Goal: Navigation & Orientation: Find specific page/section

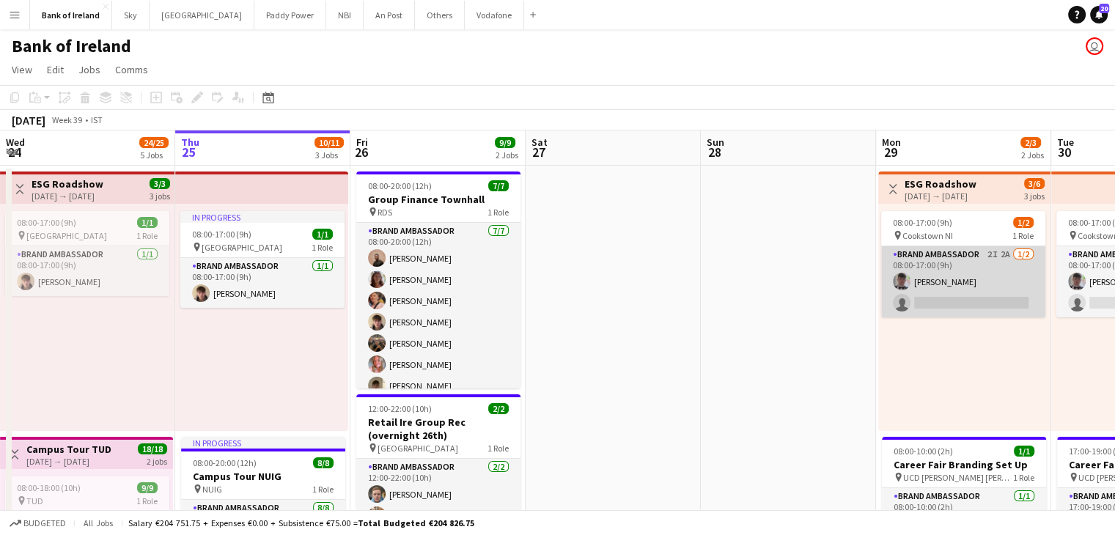
click at [919, 288] on app-card-role "Brand Ambassador 2I 2A [DATE] 08:00-17:00 (9h) [PERSON_NAME] single-neutral-act…" at bounding box center [963, 281] width 164 height 71
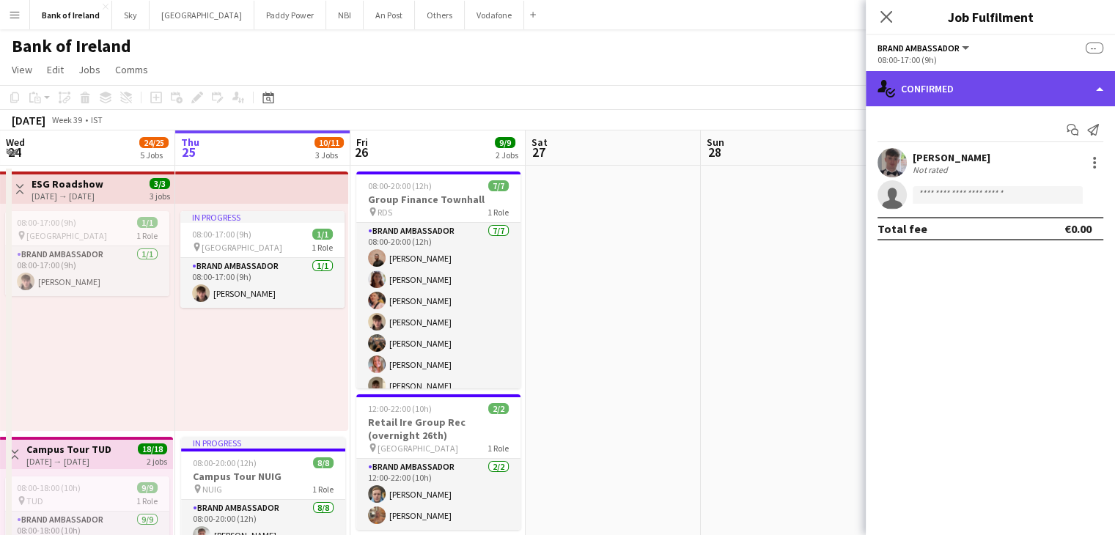
click at [988, 87] on div "single-neutral-actions-check-2 Confirmed" at bounding box center [990, 88] width 249 height 35
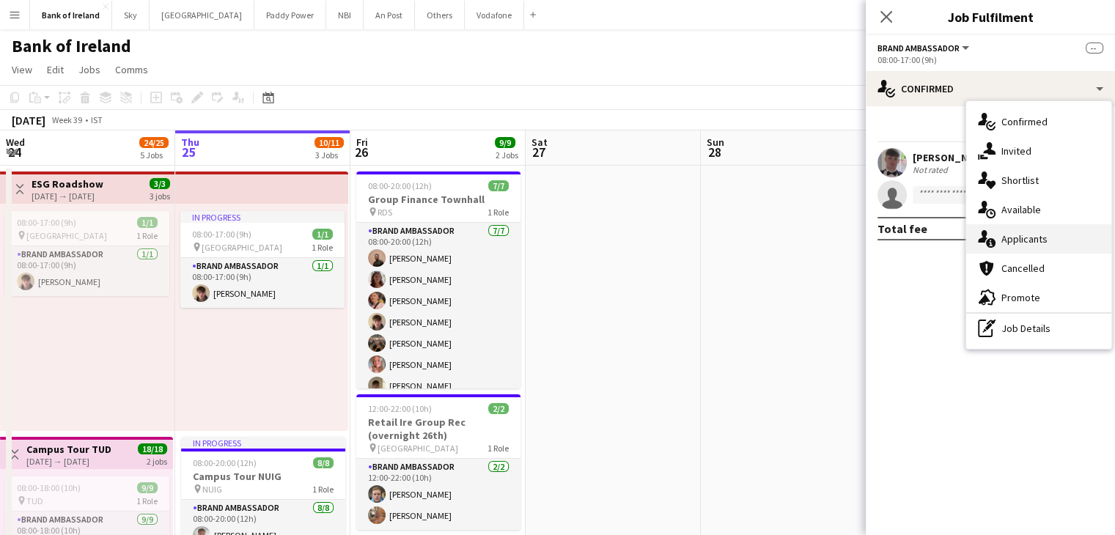
click at [1013, 227] on div "single-neutral-actions-information Applicants" at bounding box center [1038, 238] width 145 height 29
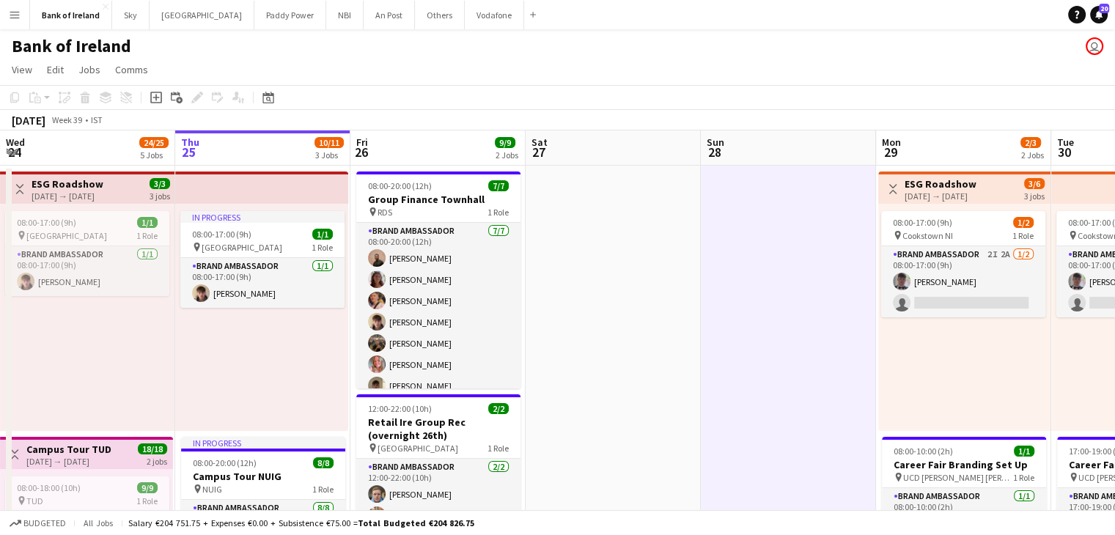
drag, startPoint x: 938, startPoint y: 122, endPoint x: 783, endPoint y: 162, distance: 160.4
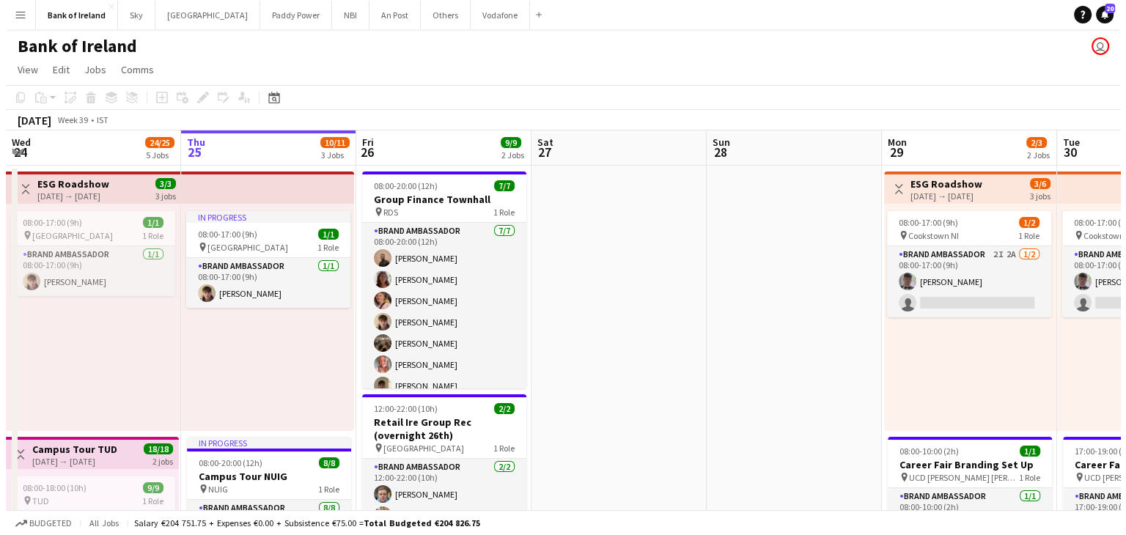
scroll to position [0, 358]
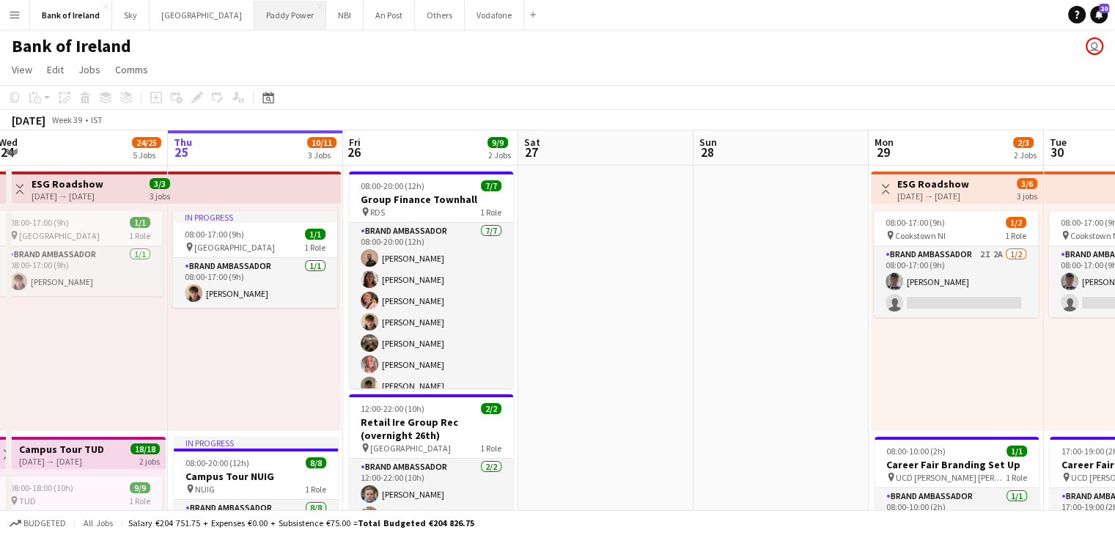
click at [254, 21] on button "Paddy Power Close" at bounding box center [290, 15] width 72 height 29
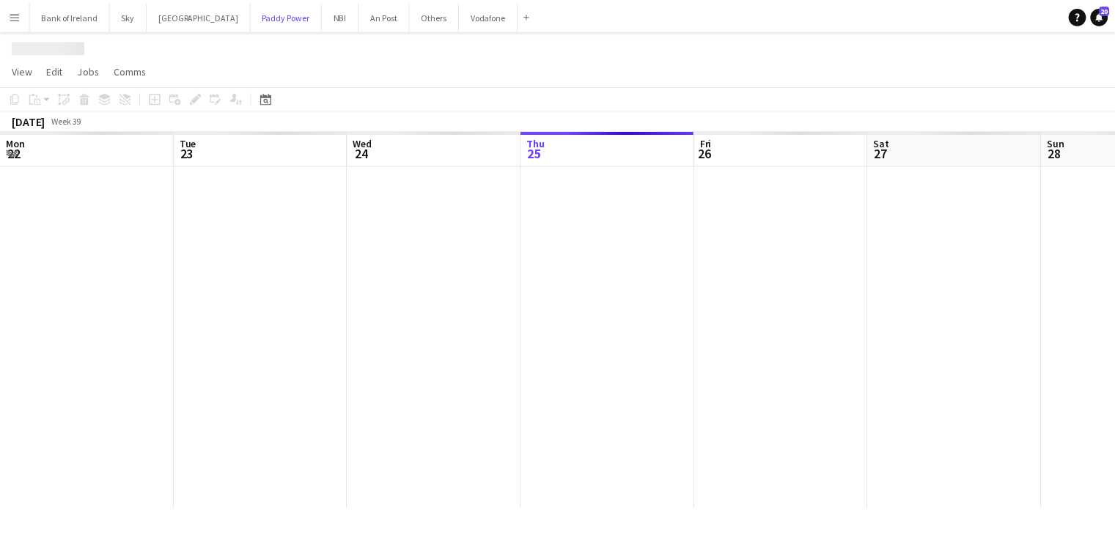
scroll to position [0, 350]
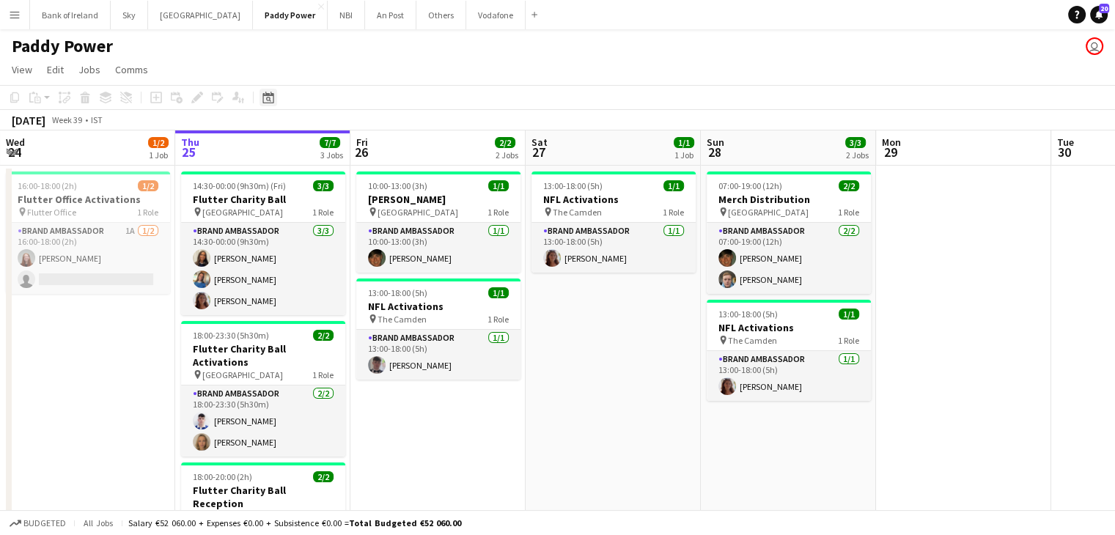
click at [270, 97] on icon "Date picker" at bounding box center [268, 98] width 12 height 12
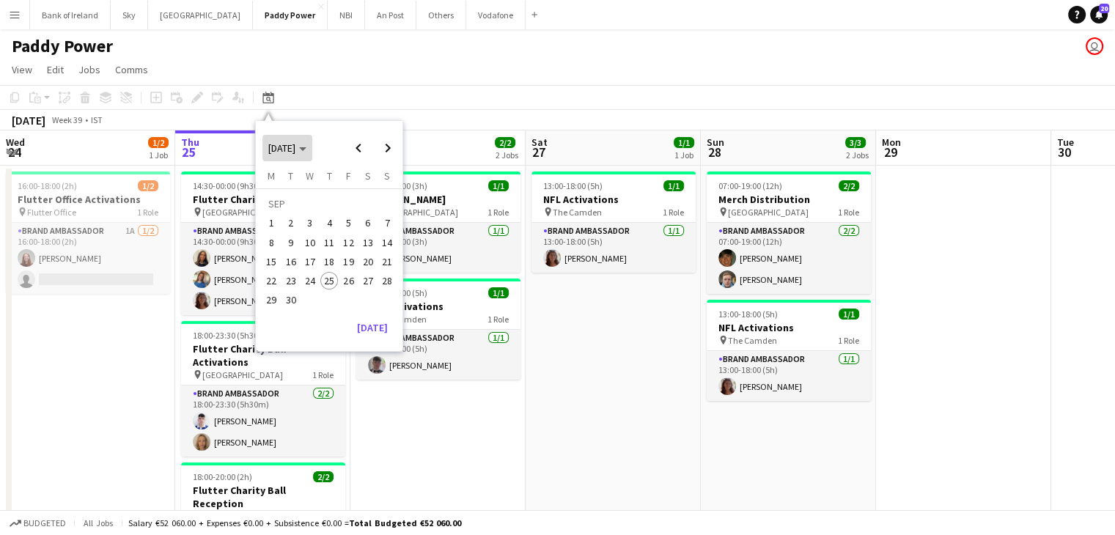
click at [280, 150] on span "[DATE]" at bounding box center [281, 147] width 27 height 13
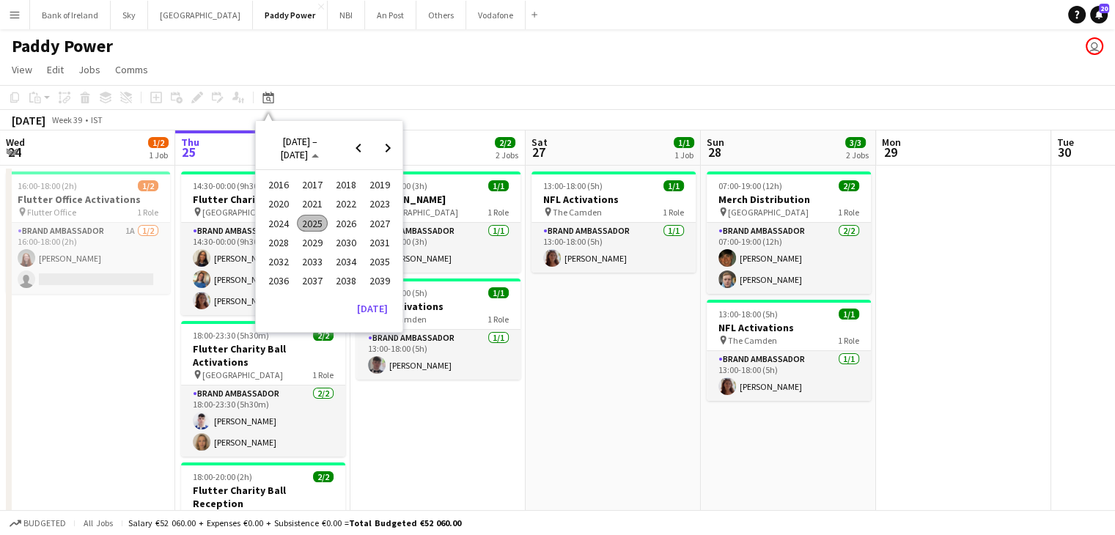
click at [273, 223] on span "2024" at bounding box center [278, 224] width 30 height 18
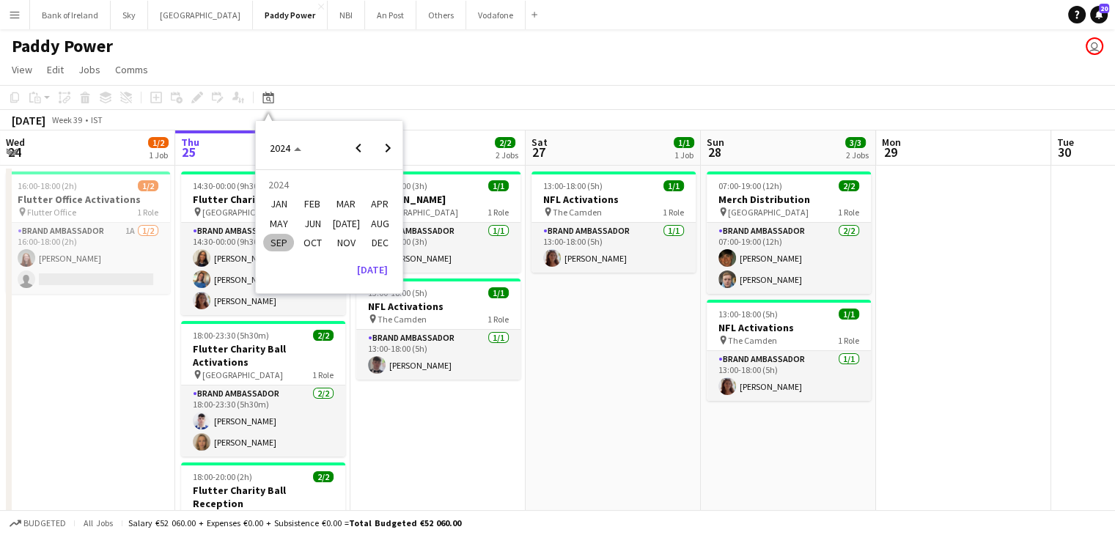
click at [281, 239] on span "SEP" at bounding box center [278, 243] width 30 height 18
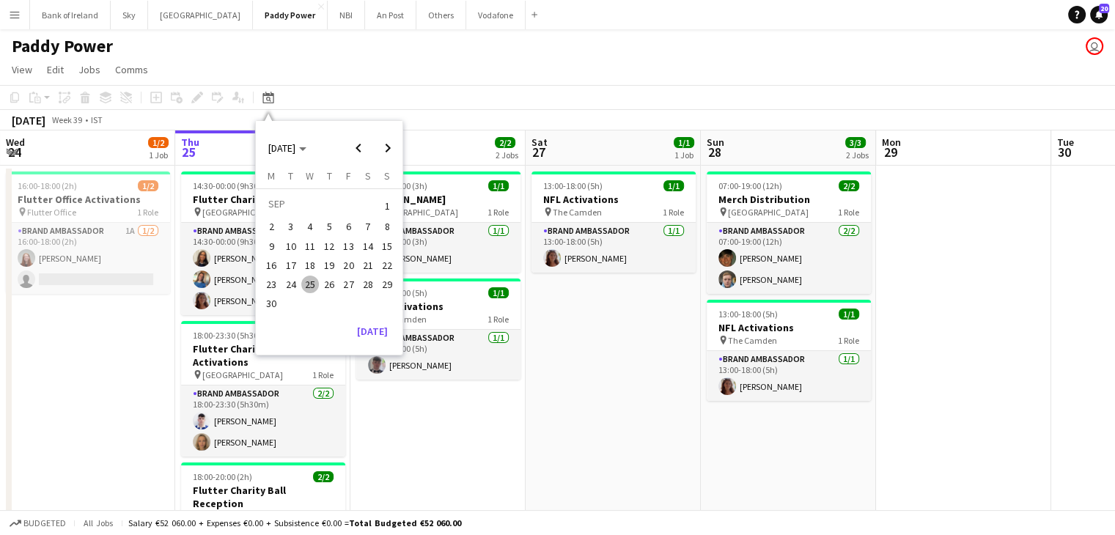
click at [326, 261] on span "19" at bounding box center [329, 266] width 18 height 18
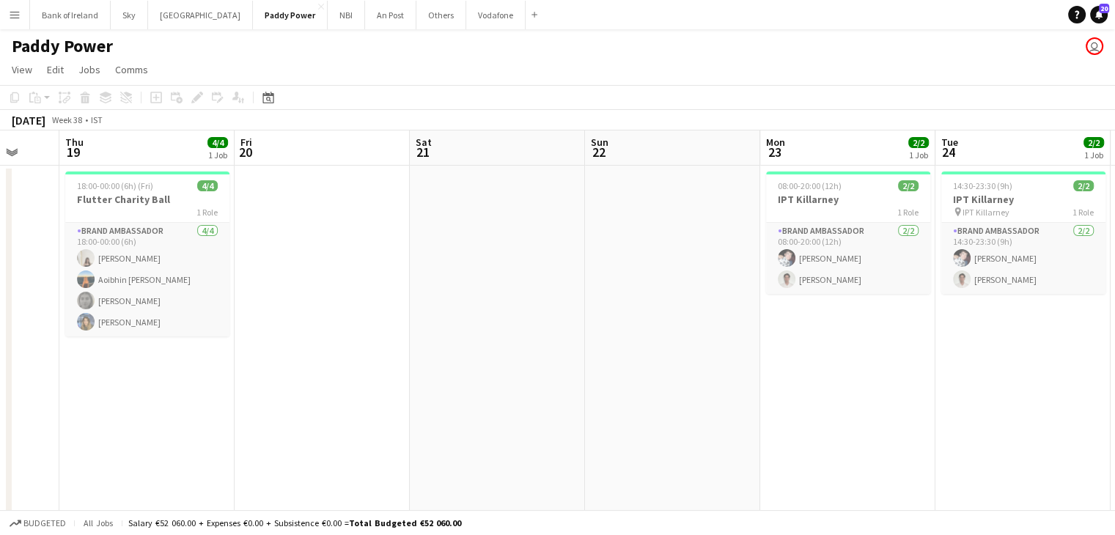
scroll to position [0, 468]
drag, startPoint x: 724, startPoint y: 268, endPoint x: 447, endPoint y: 270, distance: 277.1
click at [447, 270] on app-calendar-viewport "Mon 16 Tue 17 Wed 18 Thu 19 4/4 1 Job Fri 20 Sat 21 Sun 22 Mon 23 2/2 1 Job Tue…" at bounding box center [557, 414] width 1115 height 568
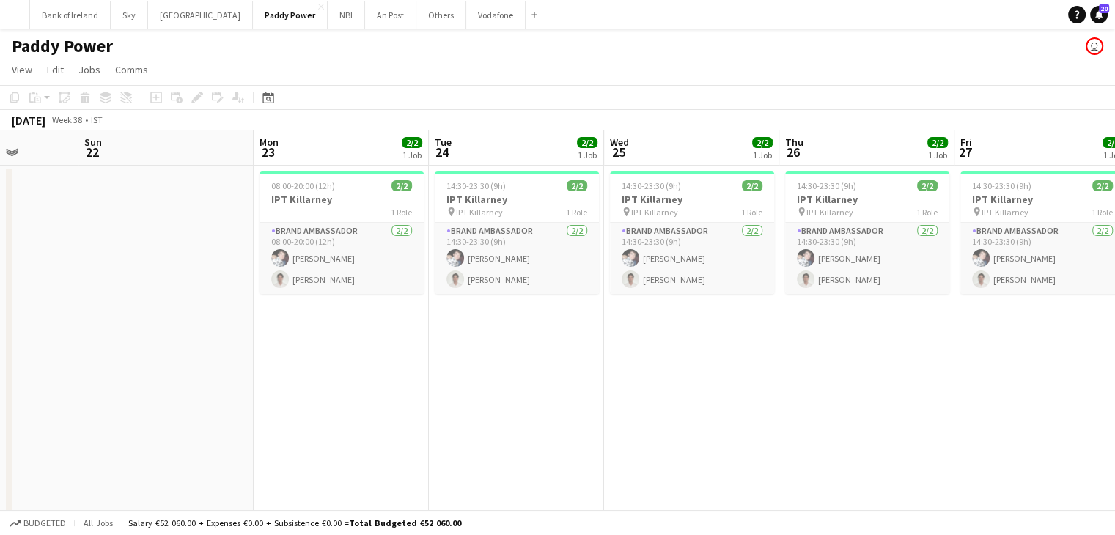
scroll to position [0, 509]
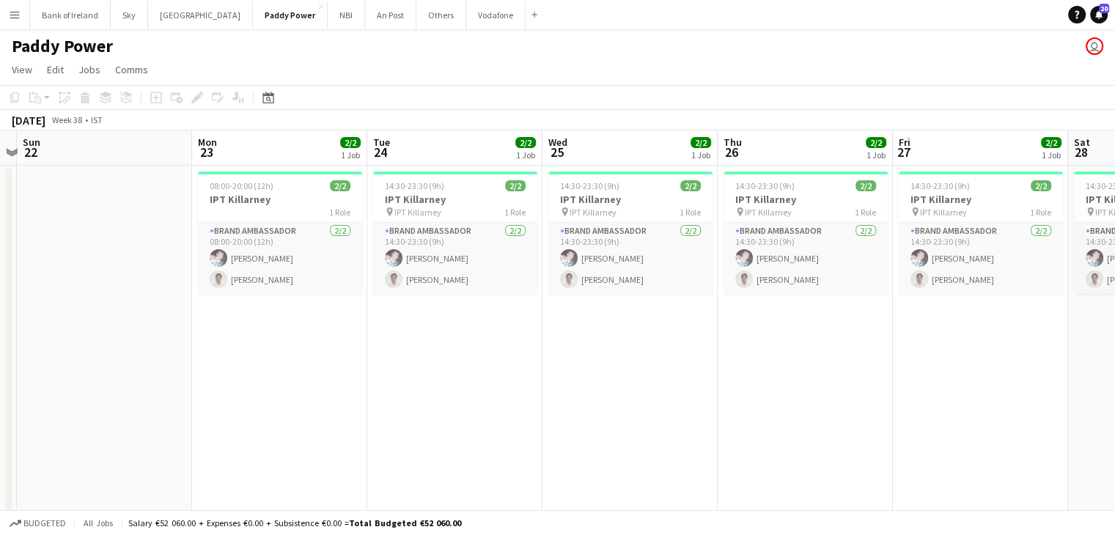
drag, startPoint x: 553, startPoint y: 249, endPoint x: 0, endPoint y: 262, distance: 552.9
click at [0, 262] on app-calendar-viewport "Thu 19 4/4 1 Job Fri 20 Sat 21 Sun 22 Mon 23 2/2 1 Job Tue 24 2/2 1 Job Wed 25 …" at bounding box center [557, 414] width 1115 height 568
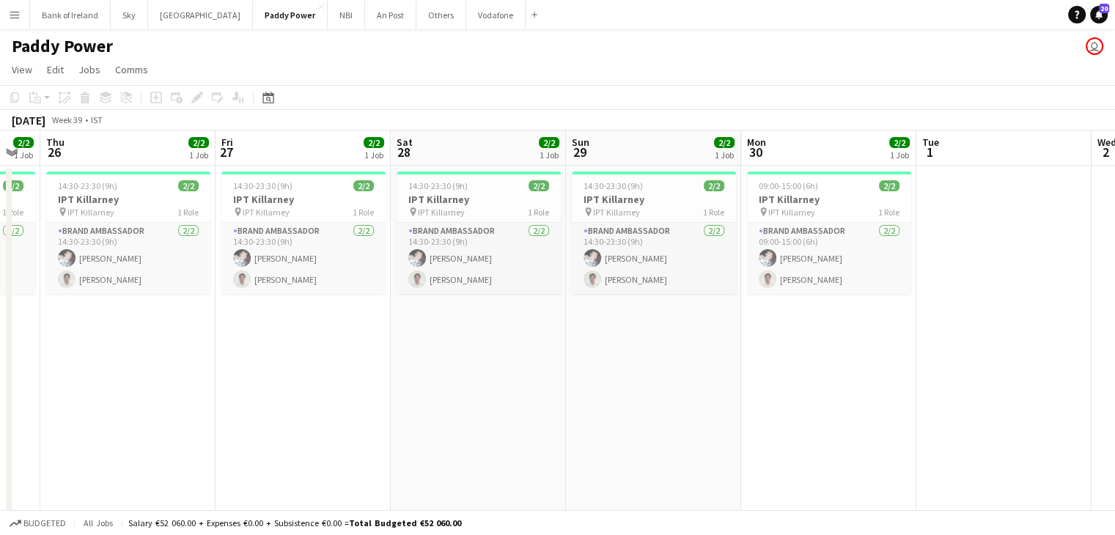
scroll to position [0, 485]
drag, startPoint x: 913, startPoint y: 341, endPoint x: 237, endPoint y: 413, distance: 680.5
click at [237, 413] on app-calendar-viewport "Mon 23 2/2 1 Job Tue 24 2/2 1 Job Wed 25 2/2 1 Job Thu 26 2/2 1 Job Fri 27 2/2 …" at bounding box center [557, 414] width 1115 height 568
click at [279, 93] on div "Date picker [DATE] [DATE] [DATE] M [DATE] T [DATE] W [DATE] T [DATE] F [DATE] S…" at bounding box center [263, 98] width 33 height 18
click at [278, 92] on div "Date picker [DATE] [DATE] [DATE] M [DATE] T [DATE] W [DATE] T [DATE] F [DATE] S…" at bounding box center [263, 98] width 33 height 18
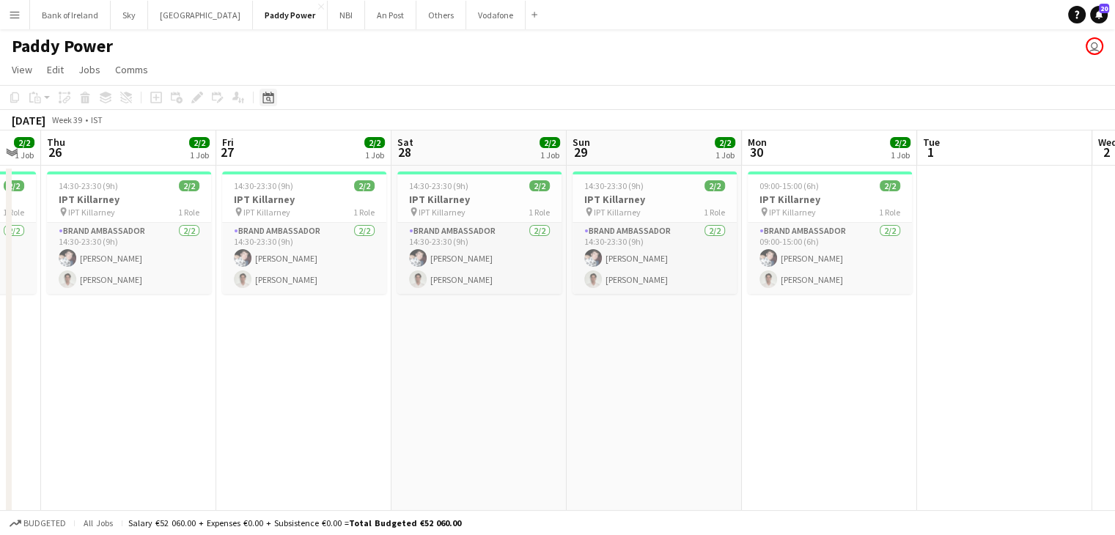
click at [267, 98] on icon at bounding box center [268, 99] width 5 height 5
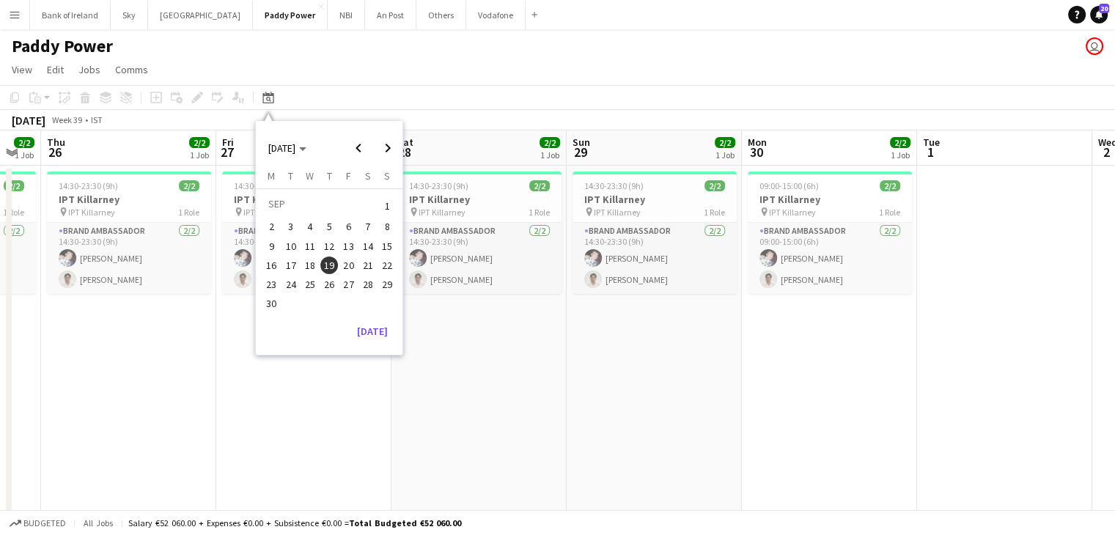
click at [325, 284] on span "26" at bounding box center [329, 285] width 18 height 18
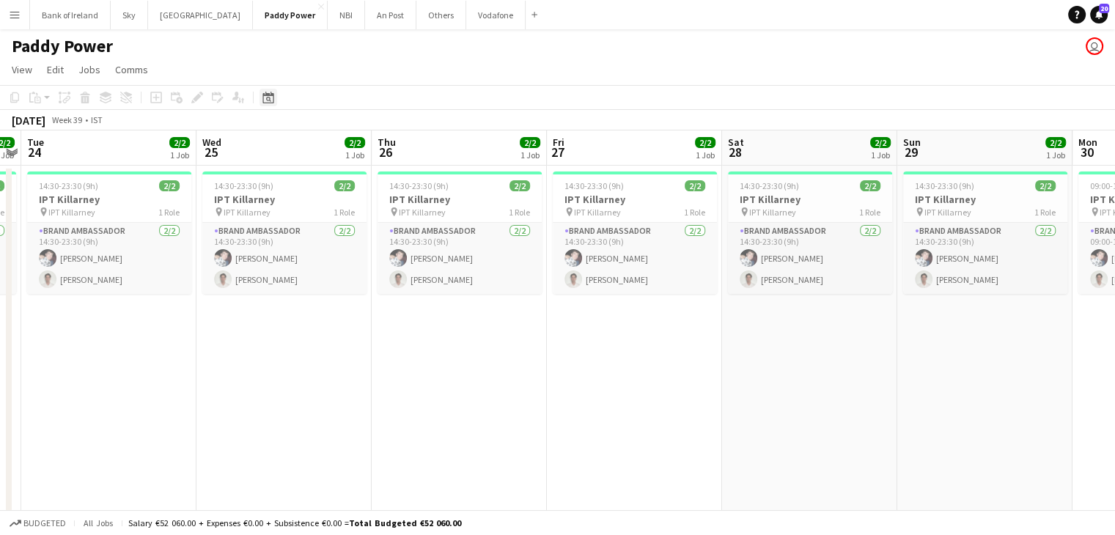
click at [262, 97] on icon "Date picker" at bounding box center [268, 98] width 12 height 12
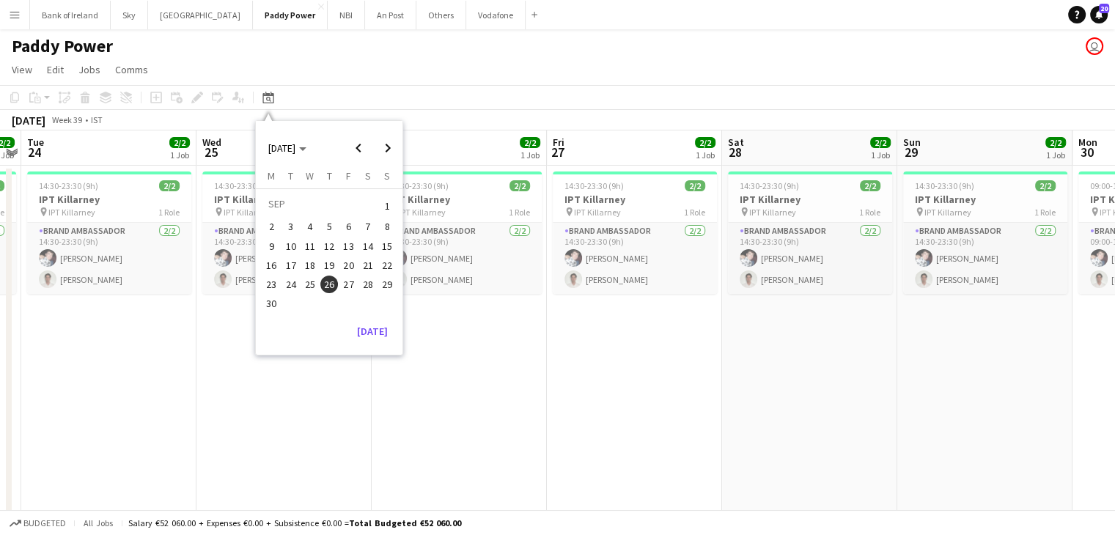
click at [330, 153] on div "[DATE] [DATE]" at bounding box center [330, 147] width 146 height 29
click at [306, 150] on icon "Choose month and year" at bounding box center [302, 149] width 7 height 4
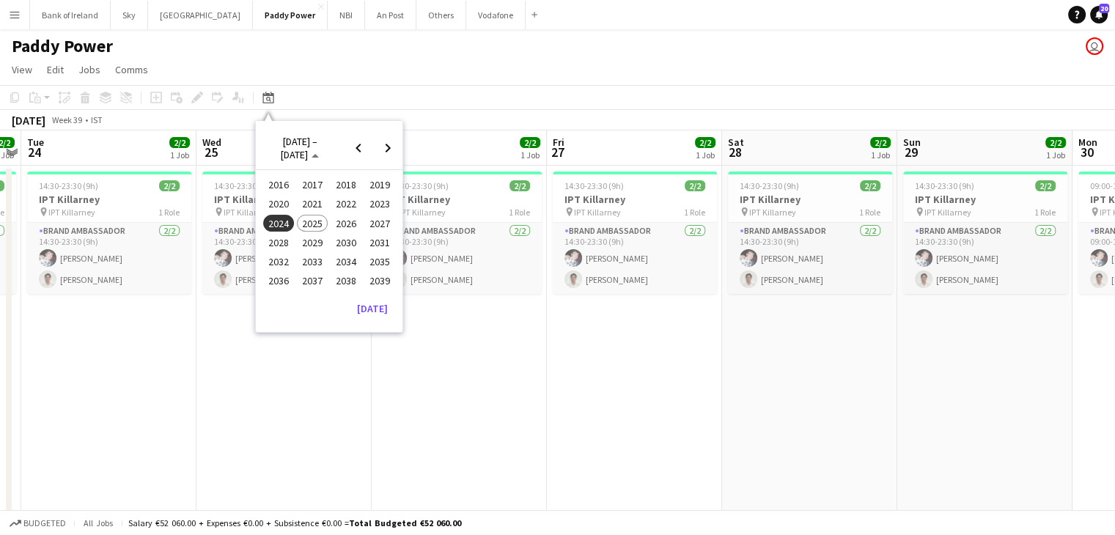
click at [326, 214] on button "2025" at bounding box center [312, 223] width 34 height 19
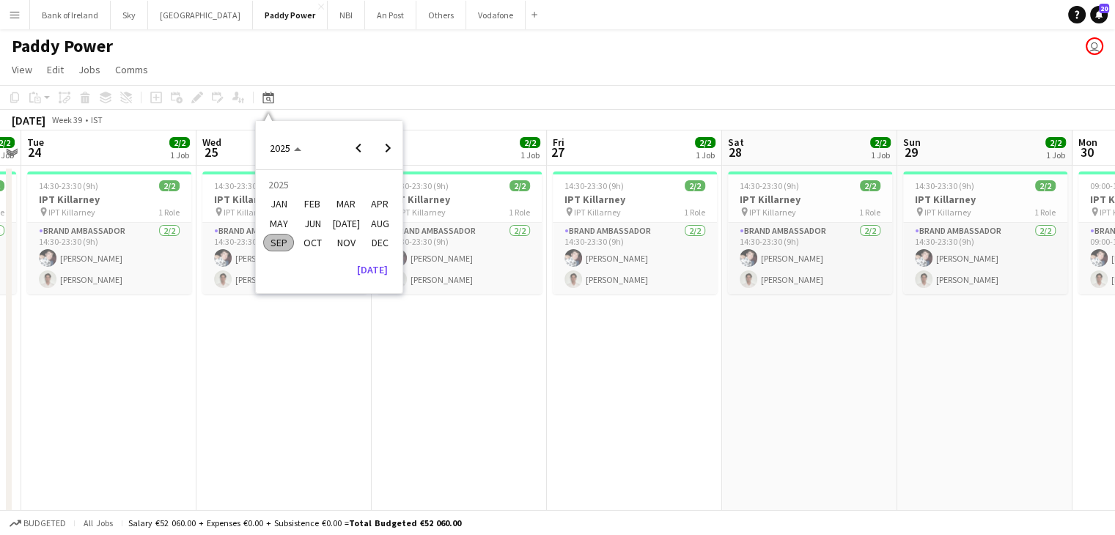
click at [285, 239] on span "SEP" at bounding box center [278, 243] width 30 height 18
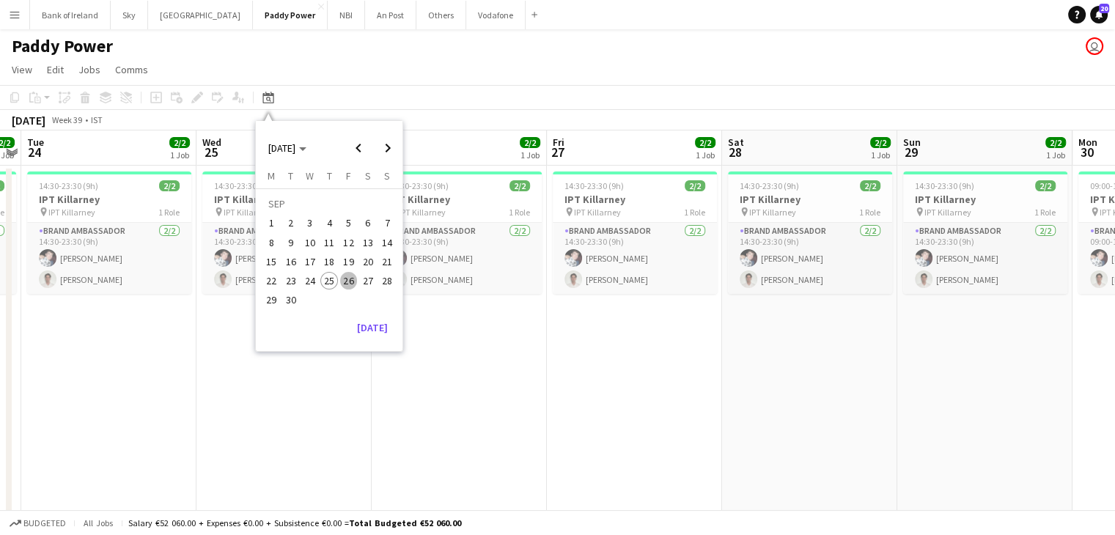
click at [343, 283] on span "26" at bounding box center [349, 281] width 18 height 18
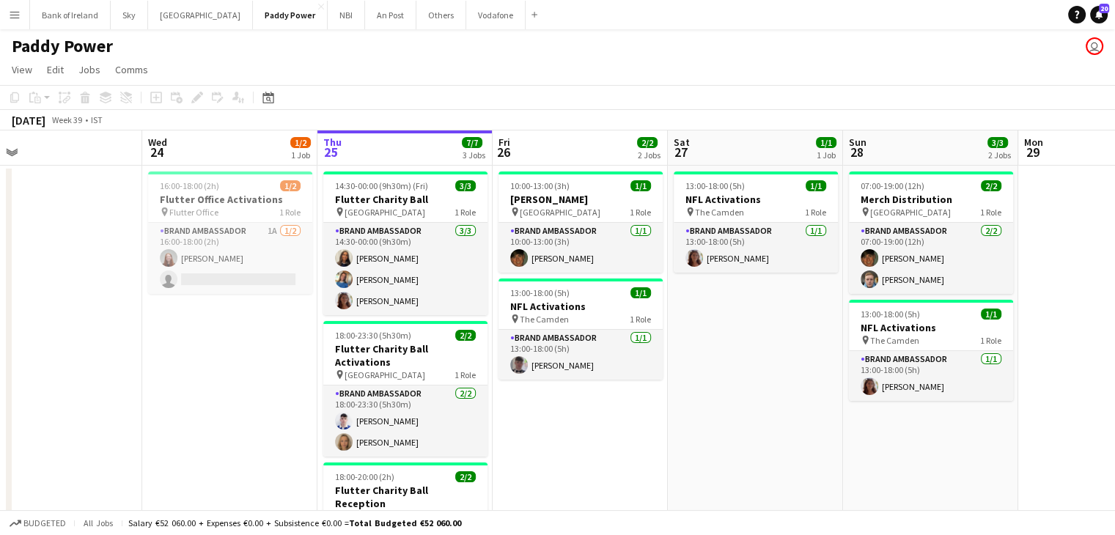
scroll to position [0, 378]
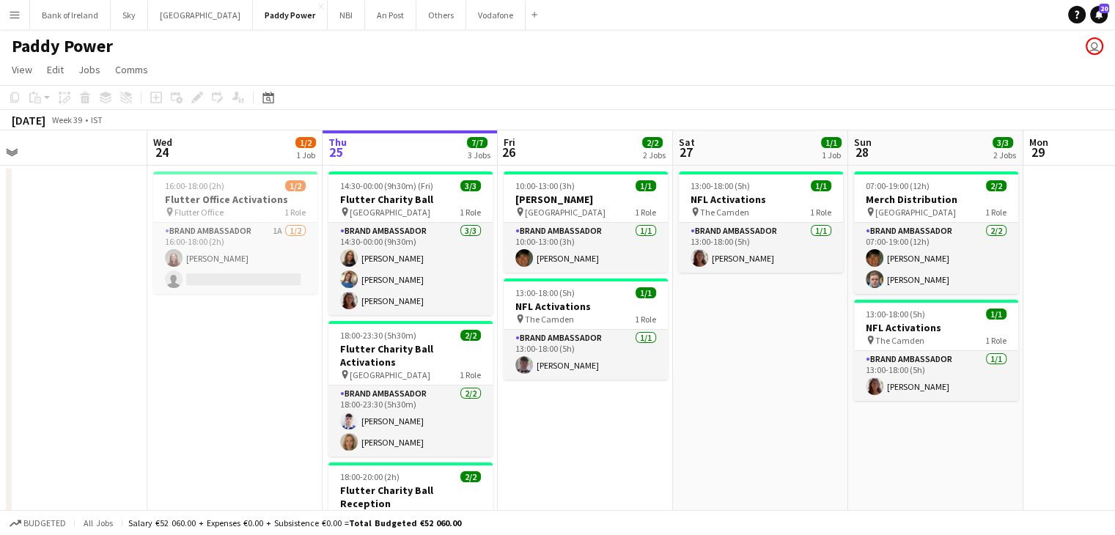
drag, startPoint x: 561, startPoint y: 378, endPoint x: 687, endPoint y: 411, distance: 130.5
click at [687, 411] on app-calendar-viewport "Sun 21 Mon 22 Tue 23 Wed 24 1/2 1 Job Thu 25 7/7 3 Jobs Fri 26 2/2 2 Jobs Sat 2…" at bounding box center [557, 414] width 1115 height 568
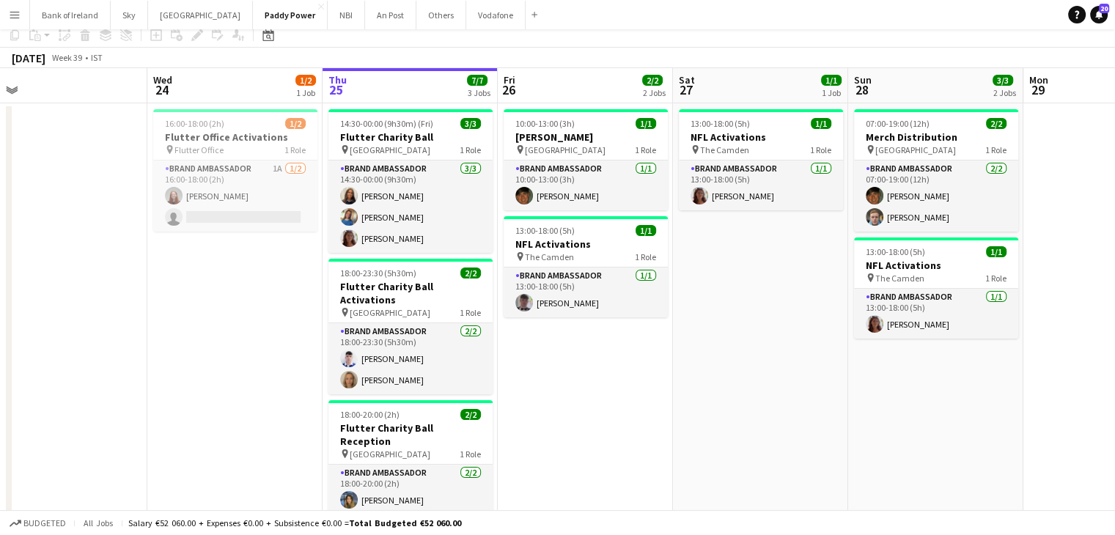
scroll to position [0, 0]
